Goal: Task Accomplishment & Management: Complete application form

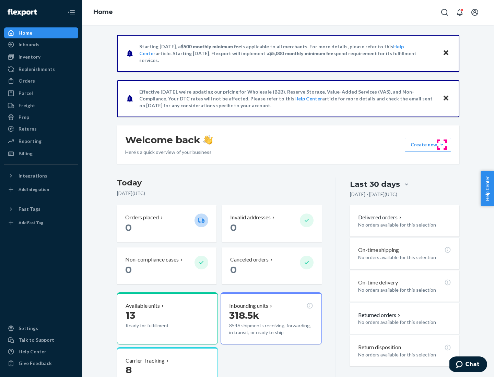
click at [442, 145] on button "Create new Create new inbound Create new order Create new product" at bounding box center [428, 145] width 46 height 14
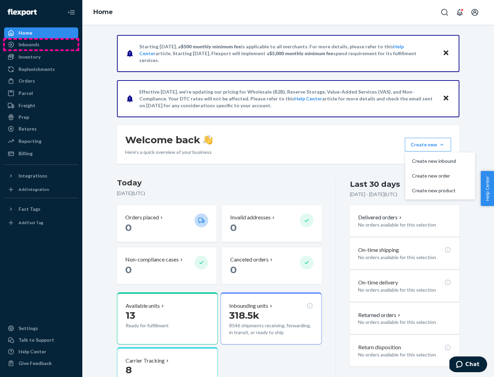
click at [41, 45] on div "Inbounds" at bounding box center [41, 45] width 73 height 10
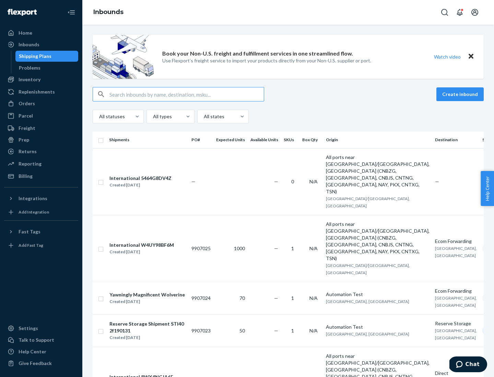
click at [461, 94] on button "Create inbound" at bounding box center [459, 94] width 47 height 14
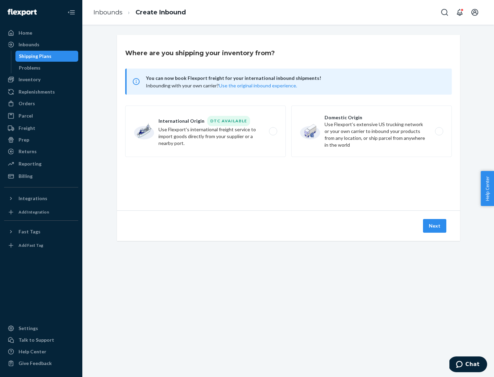
click at [371, 131] on label "Domestic Origin Use Flexport’s extensive US trucking network or your own carrie…" at bounding box center [371, 131] width 161 height 51
click at [439, 131] on input "Domestic Origin Use Flexport’s extensive US trucking network or your own carrie…" at bounding box center [441, 131] width 4 height 4
radio input "true"
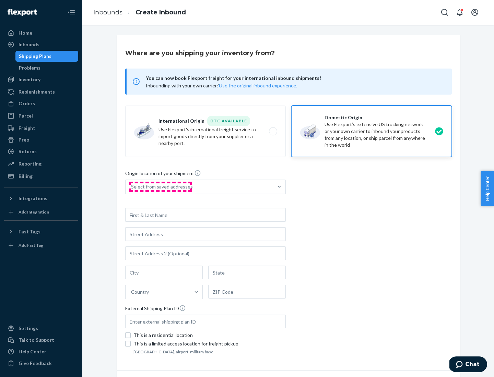
click at [160, 187] on div "Select from saved addresses" at bounding box center [162, 186] width 62 height 7
click at [132, 187] on input "Select from saved addresses" at bounding box center [131, 186] width 1 height 7
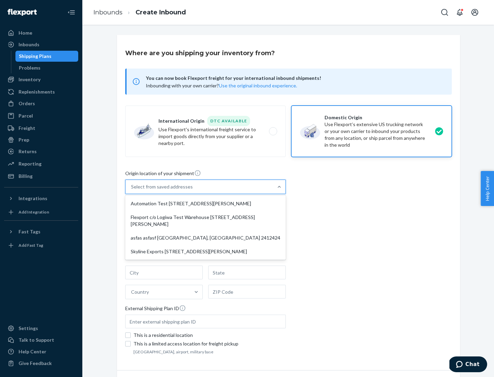
scroll to position [3, 0]
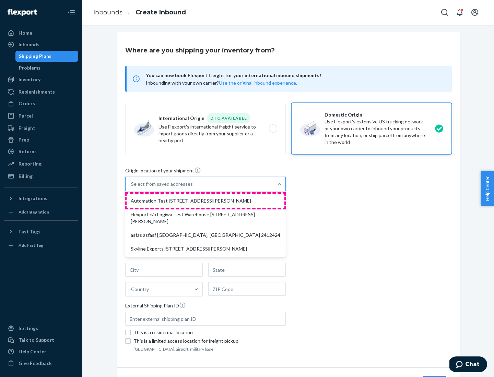
click at [205, 201] on div "Automation Test [STREET_ADDRESS][PERSON_NAME]" at bounding box center [206, 201] width 158 height 14
click at [132, 188] on input "option Automation Test [STREET_ADDRESS][PERSON_NAME] focused, 1 of 4. 4 results…" at bounding box center [131, 184] width 1 height 7
type input "Automation Test"
type input "9th Floor"
type input "[GEOGRAPHIC_DATA]"
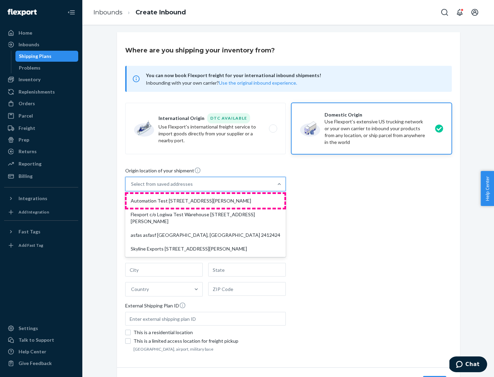
type input "CA"
type input "94104"
type input "[STREET_ADDRESS][PERSON_NAME]"
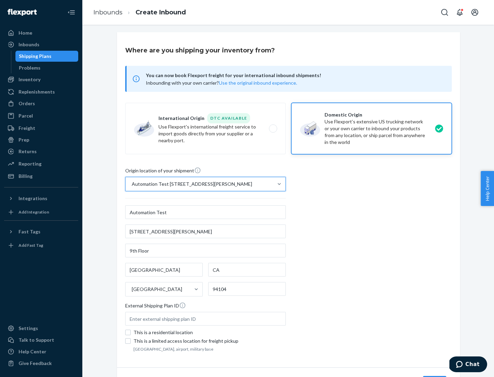
scroll to position [40, 0]
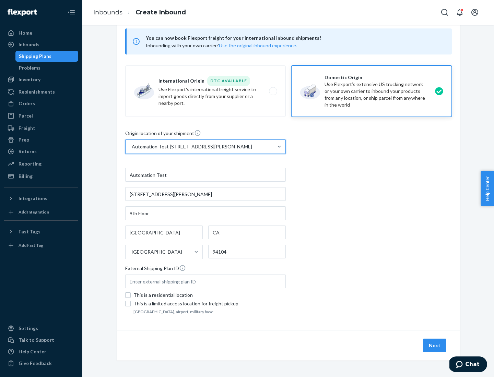
click at [435, 346] on button "Next" at bounding box center [434, 346] width 23 height 14
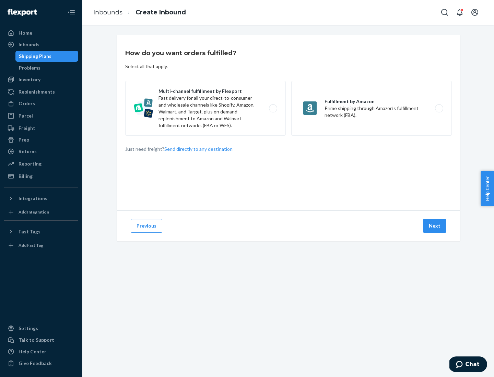
click at [205, 108] on label "Multi-channel fulfillment by Flexport Fast delivery for all your direct-to-cons…" at bounding box center [205, 108] width 161 height 55
click at [273, 108] on input "Multi-channel fulfillment by Flexport Fast delivery for all your direct-to-cons…" at bounding box center [275, 108] width 4 height 4
radio input "true"
click at [435, 226] on button "Next" at bounding box center [434, 226] width 23 height 14
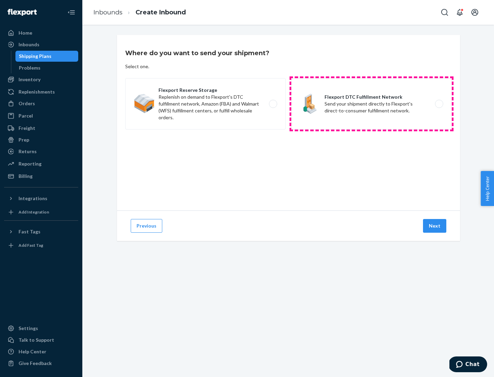
click at [371, 104] on label "Flexport DTC Fulfillment Network Send your shipment directly to Flexport's dire…" at bounding box center [371, 103] width 161 height 51
click at [439, 104] on input "Flexport DTC Fulfillment Network Send your shipment directly to Flexport's dire…" at bounding box center [441, 104] width 4 height 4
radio input "true"
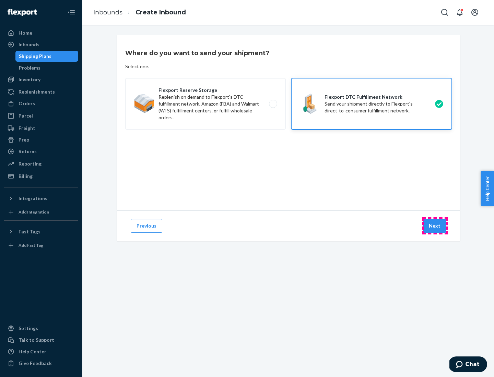
click at [435, 226] on button "Next" at bounding box center [434, 226] width 23 height 14
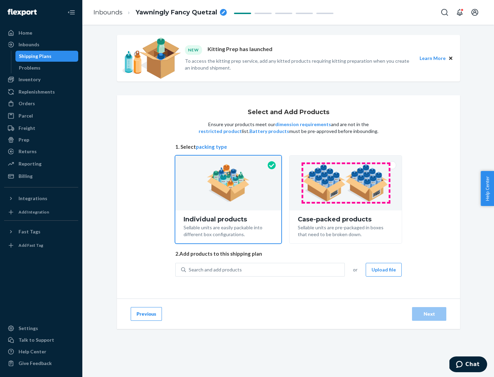
click at [346, 183] on img at bounding box center [345, 183] width 85 height 38
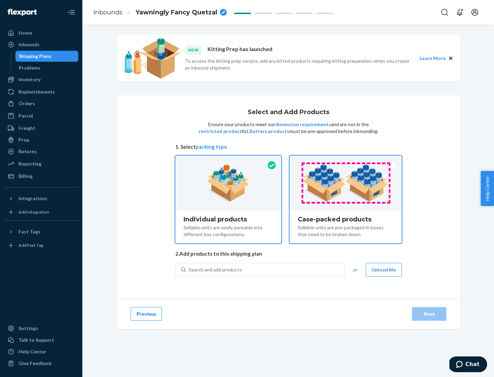
click at [346, 160] on input "Case-packed products Sellable units are pre-packaged in boxes that need to be b…" at bounding box center [345, 158] width 4 height 4
radio input "true"
radio input "false"
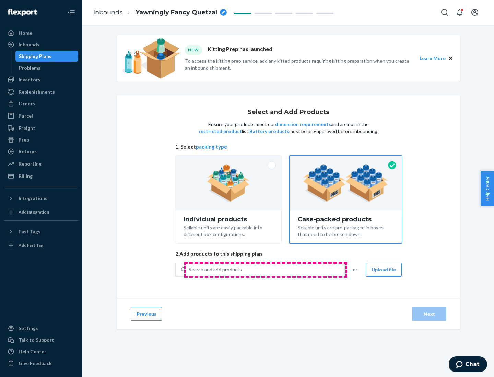
click at [265, 270] on div "Search and add products" at bounding box center [265, 270] width 158 height 12
click at [189, 270] on input "Search and add products" at bounding box center [189, 269] width 1 height 7
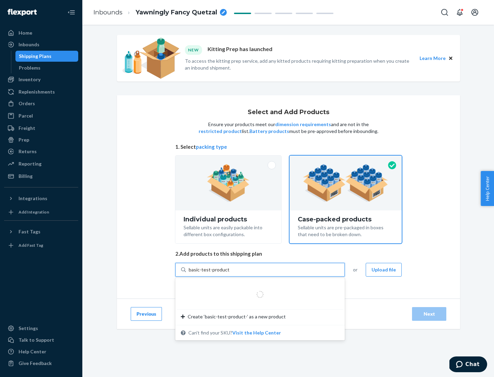
type input "basic-test-product-1"
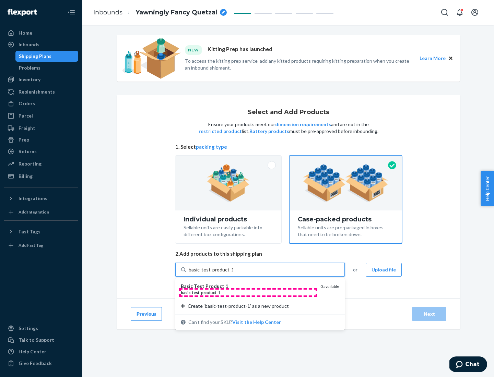
click at [248, 293] on div "basic - test - product - 1" at bounding box center [248, 293] width 134 height 6
click at [233, 273] on input "basic-test-product-1" at bounding box center [211, 269] width 44 height 7
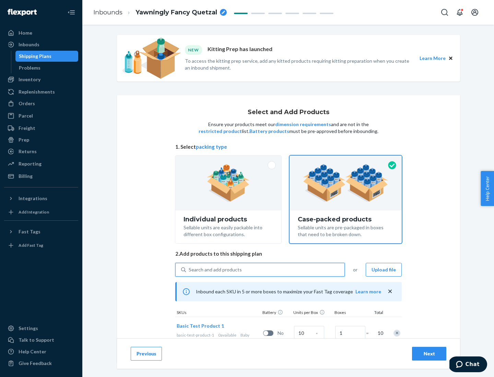
scroll to position [25, 0]
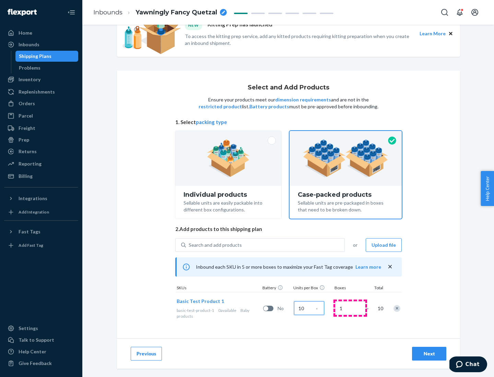
type input "10"
type input "7"
click at [429, 354] on div "Next" at bounding box center [429, 354] width 23 height 7
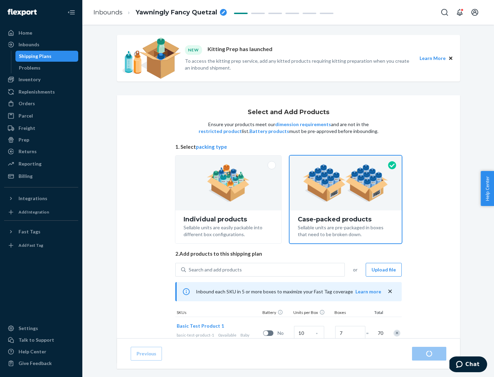
radio input "true"
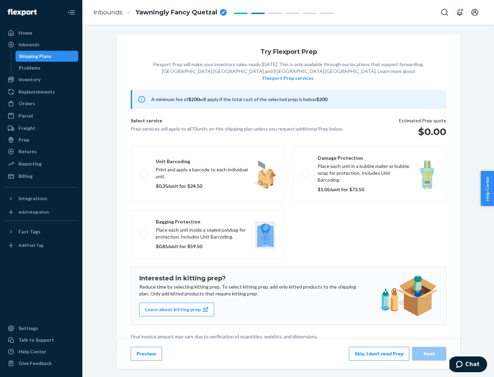
scroll to position [2, 0]
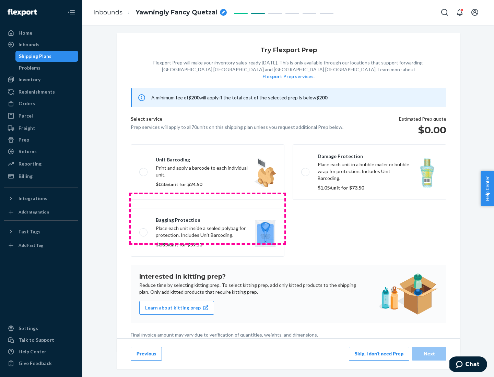
click at [207, 218] on label "Bagging protection Place each unit inside a sealed polybag for protection. Incl…" at bounding box center [208, 232] width 154 height 49
click at [144, 230] on input "Bagging protection Place each unit inside a sealed polybag for protection. Incl…" at bounding box center [141, 232] width 4 height 4
checkbox input "true"
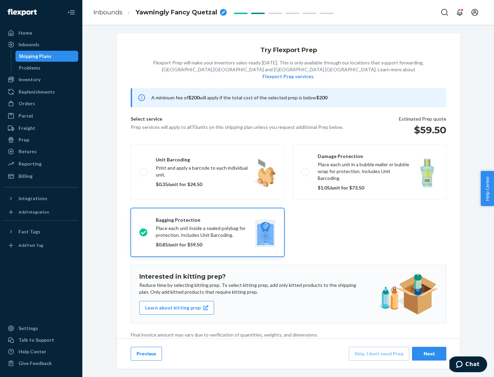
click at [429, 354] on div "Next" at bounding box center [429, 354] width 23 height 7
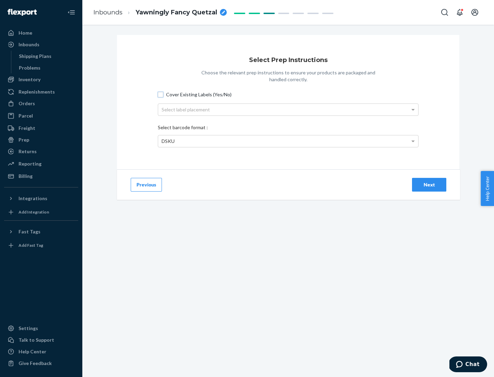
click at [161, 94] on input "Cover Existing Labels (Yes/No)" at bounding box center [160, 94] width 5 height 5
checkbox input "true"
click at [288, 109] on div "Select label placement" at bounding box center [288, 110] width 260 height 12
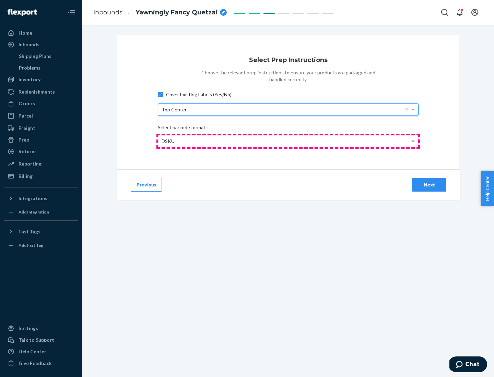
click at [288, 141] on div "DSKU" at bounding box center [288, 141] width 260 height 12
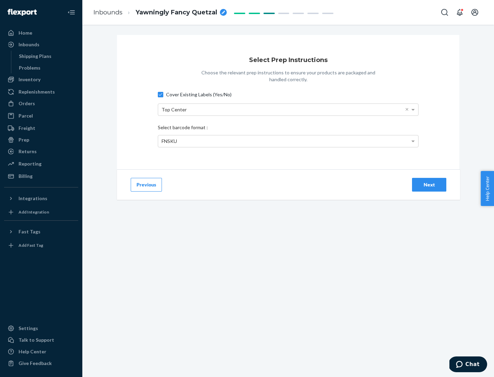
click at [429, 185] on div "Next" at bounding box center [429, 184] width 23 height 7
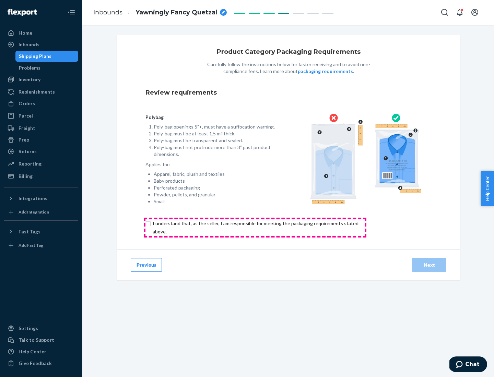
click at [255, 227] on input "checkbox" at bounding box center [259, 227] width 228 height 16
checkbox input "true"
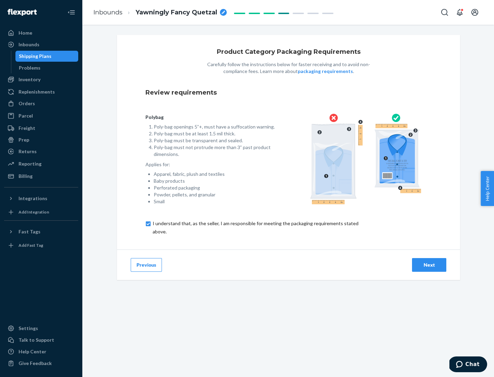
click at [429, 265] on div "Next" at bounding box center [429, 265] width 23 height 7
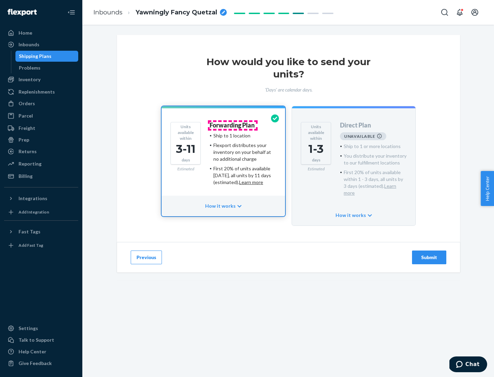
click at [233, 125] on h4 "Forwarding Plan" at bounding box center [232, 125] width 45 height 7
click at [429, 254] on div "Submit" at bounding box center [429, 257] width 23 height 7
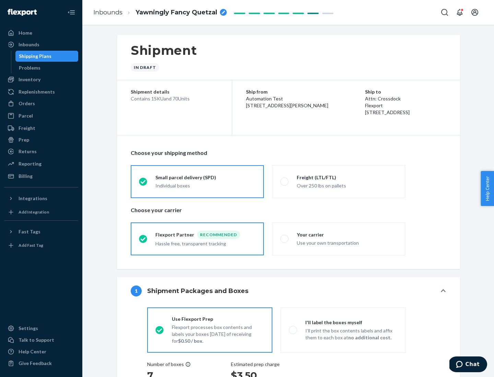
radio input "true"
radio input "false"
radio input "true"
radio input "false"
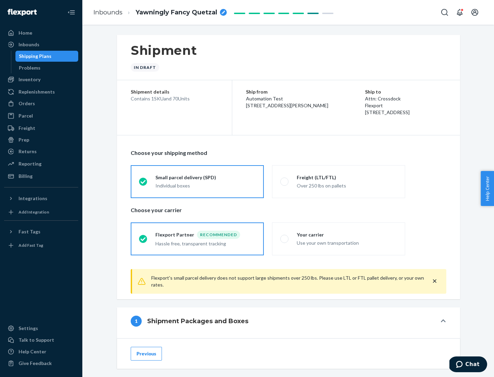
click at [205, 186] on div "Individual boxes" at bounding box center [205, 185] width 100 height 7
click at [143, 184] on input "Small parcel delivery (SPD) Individual boxes" at bounding box center [141, 181] width 4 height 4
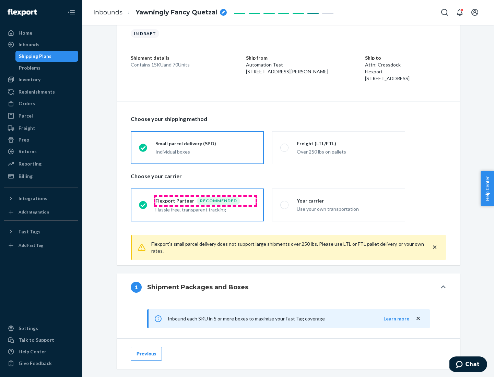
click at [205, 201] on div "Recommended" at bounding box center [218, 201] width 43 height 8
click at [143, 203] on input "Flexport Partner Recommended Hassle free, transparent tracking" at bounding box center [141, 205] width 4 height 4
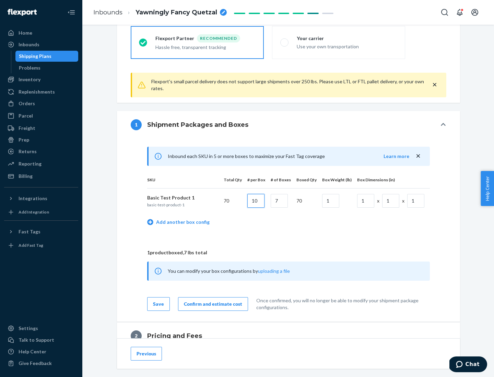
type input "10"
type input "7"
type input "1"
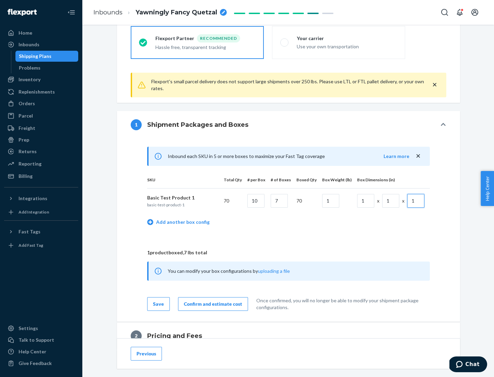
scroll to position [300, 0]
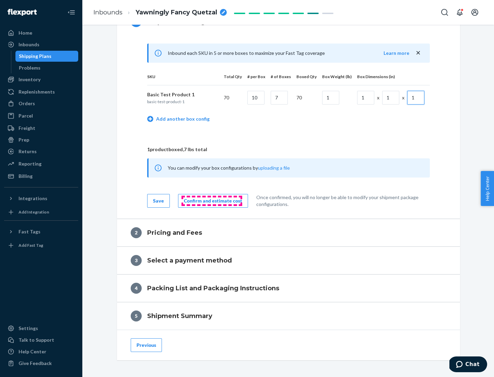
type input "1"
click at [212, 201] on div "Confirm and estimate cost" at bounding box center [213, 201] width 58 height 7
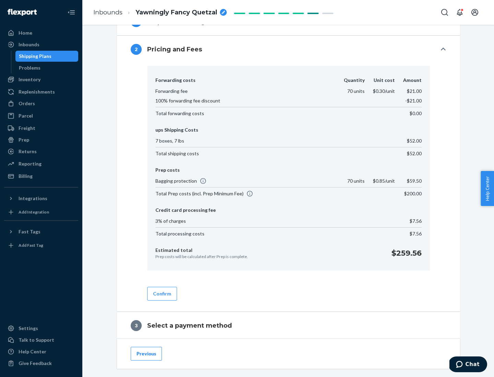
scroll to position [393, 0]
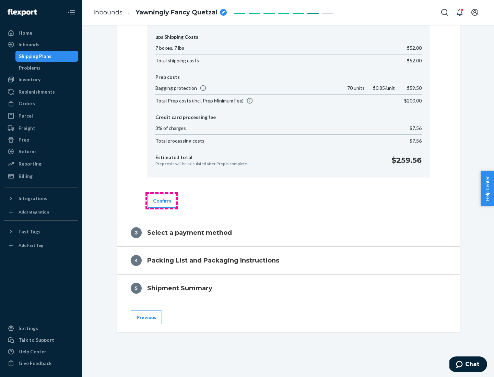
click at [162, 201] on button "Confirm" at bounding box center [162, 201] width 30 height 14
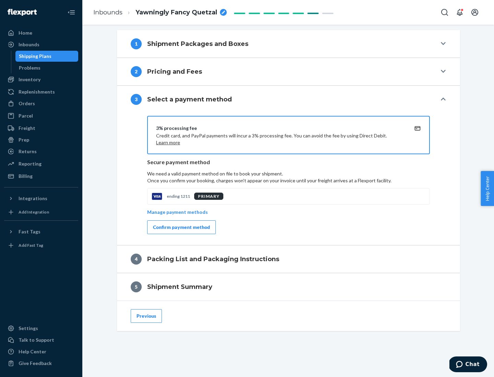
scroll to position [277, 0]
click at [181, 227] on div "Confirm payment method" at bounding box center [181, 227] width 57 height 7
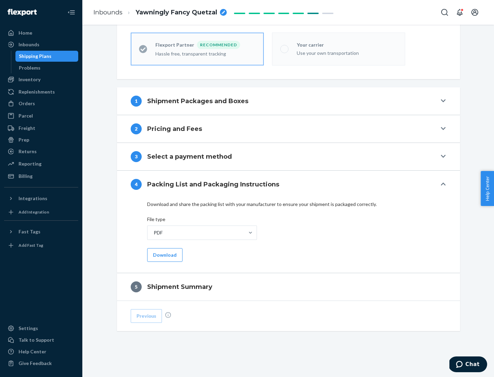
scroll to position [190, 0]
click at [164, 255] on button "Download" at bounding box center [164, 255] width 35 height 14
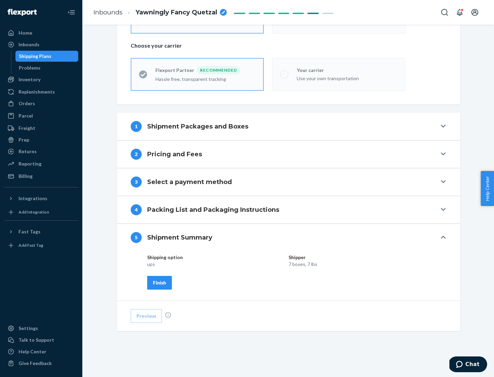
scroll to position [165, 0]
